Goal: Task Accomplishment & Management: Use online tool/utility

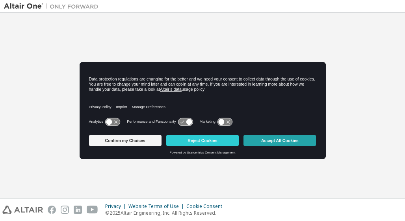
click at [273, 135] on button "Accept All Cookies" at bounding box center [279, 140] width 72 height 11
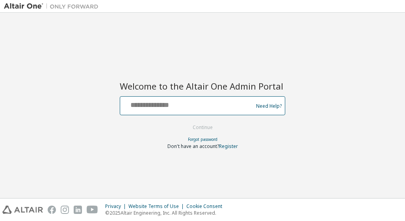
click at [235, 104] on input "text" at bounding box center [187, 103] width 129 height 11
paste input "**********"
type input "**********"
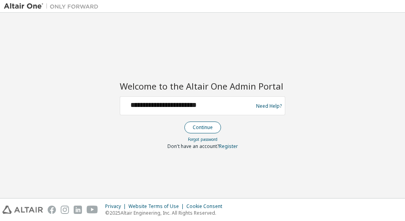
click at [203, 127] on button "Continue" at bounding box center [202, 127] width 37 height 12
click at [202, 137] on link "Forgot password" at bounding box center [203, 139] width 30 height 6
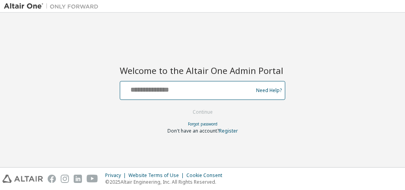
click at [180, 90] on input "text" at bounding box center [187, 88] width 129 height 11
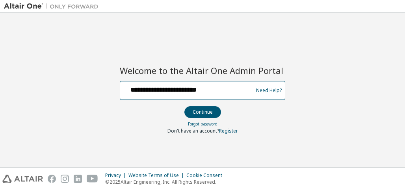
type input "**********"
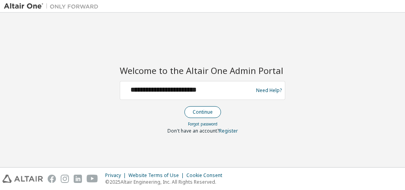
click at [202, 112] on button "Continue" at bounding box center [202, 112] width 37 height 12
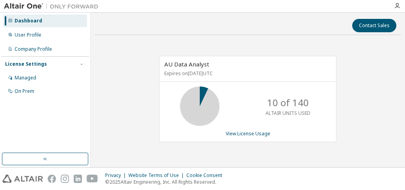
scroll to position [1, 0]
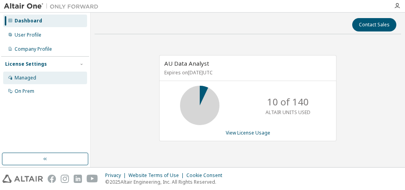
click at [28, 79] on div "Managed" at bounding box center [26, 78] width 22 height 6
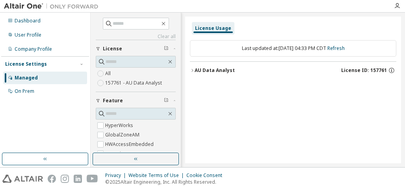
click at [193, 70] on icon "button" at bounding box center [192, 70] width 5 height 5
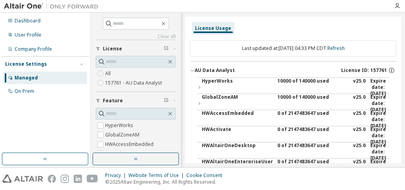
click at [193, 70] on icon "button" at bounding box center [192, 70] width 5 height 5
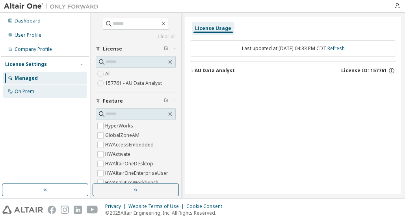
click at [26, 90] on div "On Prem" at bounding box center [25, 91] width 20 height 6
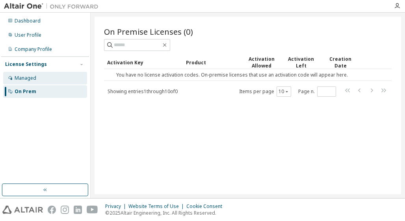
click at [27, 79] on div "Managed" at bounding box center [26, 78] width 22 height 6
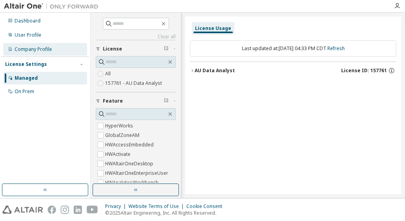
click at [32, 46] on div "Company Profile" at bounding box center [45, 49] width 84 height 13
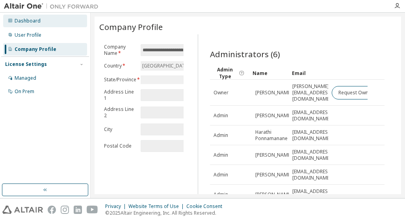
click at [33, 22] on div "Dashboard" at bounding box center [28, 21] width 26 height 6
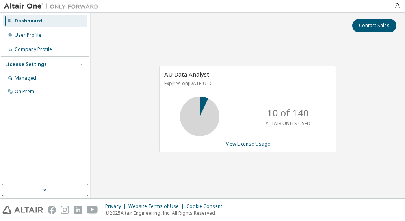
click at [28, 108] on div "Dashboard User Profile Company Profile License Settings Managed On Prem" at bounding box center [45, 98] width 88 height 169
click at [394, 3] on icon "button" at bounding box center [397, 6] width 6 height 6
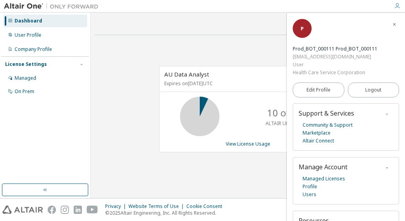
scroll to position [52, 0]
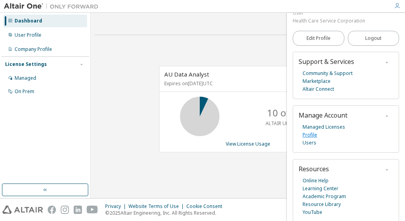
click at [308, 131] on link "Profile" at bounding box center [309, 135] width 15 height 8
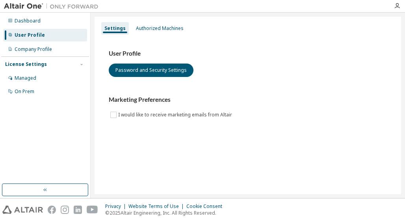
click at [21, 33] on div "User Profile" at bounding box center [30, 35] width 30 height 6
click at [154, 28] on div "Authorized Machines" at bounding box center [160, 28] width 48 height 6
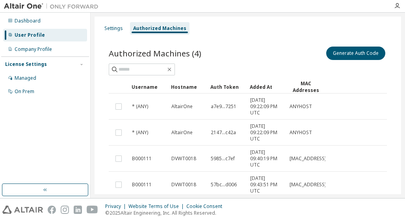
click at [29, 34] on div "User Profile" at bounding box center [30, 35] width 30 height 6
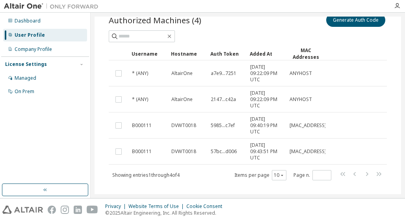
scroll to position [33, 0]
click at [12, 142] on div "Dashboard User Profile Company Profile License Settings Managed On Prem" at bounding box center [45, 98] width 88 height 169
click at [364, 22] on button "Generate Auth Code" at bounding box center [355, 19] width 59 height 13
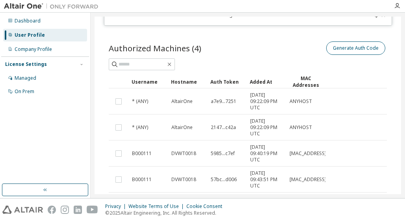
scroll to position [61, 0]
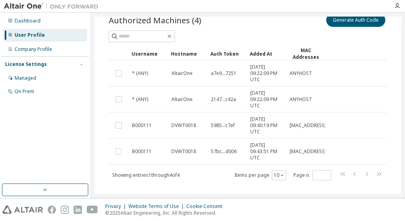
click at [401, 55] on div "Settings Authorized Machines Generating Auth Code... Authorized Machines (4) Ge…" at bounding box center [248, 105] width 314 height 185
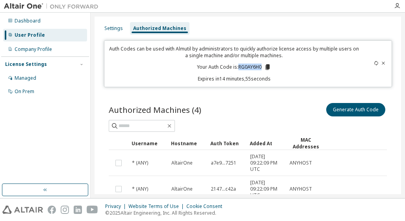
drag, startPoint x: 260, startPoint y: 66, endPoint x: 237, endPoint y: 66, distance: 22.1
click at [237, 66] on p "Your Auth Code is: RG0AY6H0" at bounding box center [234, 66] width 74 height 7
copy p "RG0AY6H0"
